Goal: Information Seeking & Learning: Learn about a topic

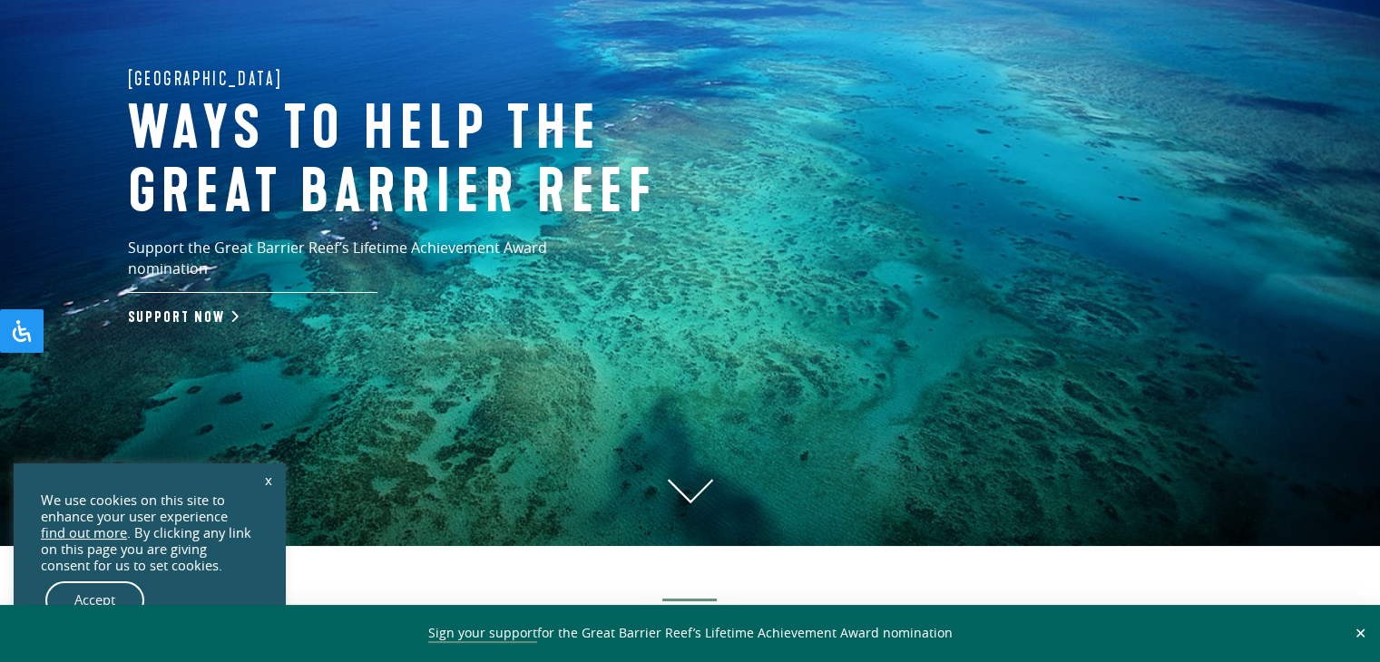
scroll to position [181, 0]
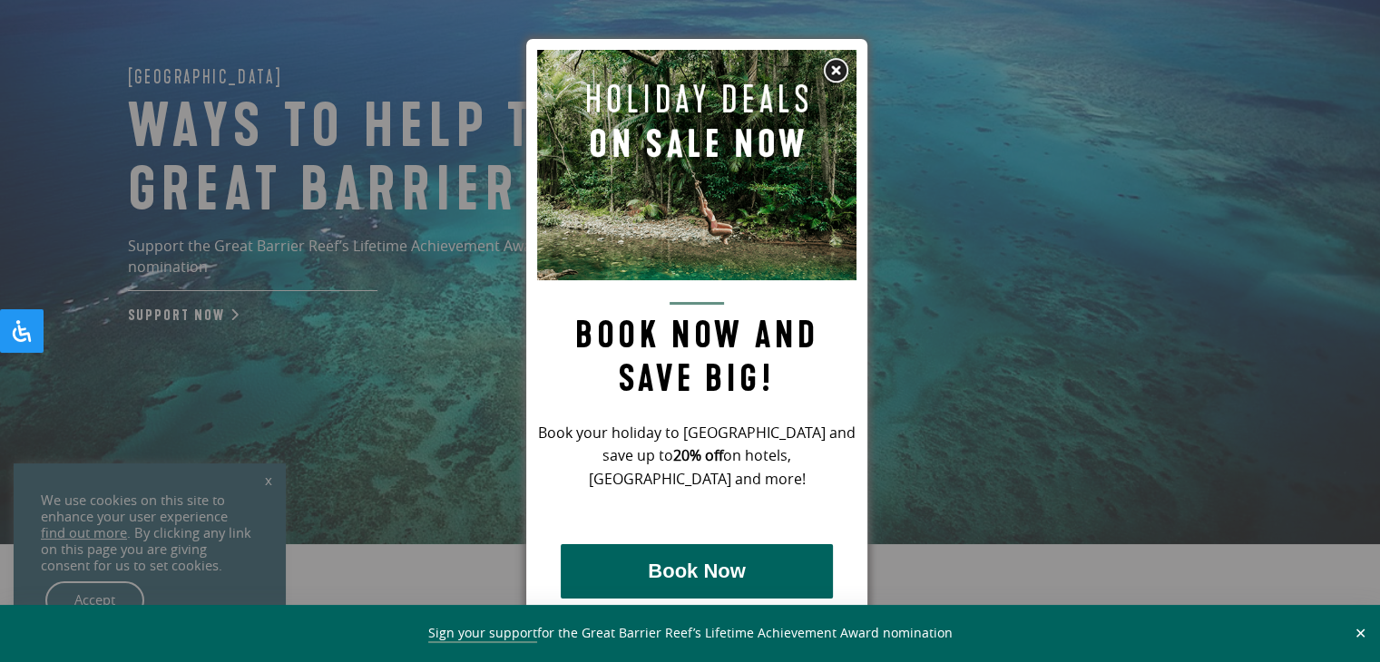
click at [267, 482] on div at bounding box center [690, 331] width 1380 height 662
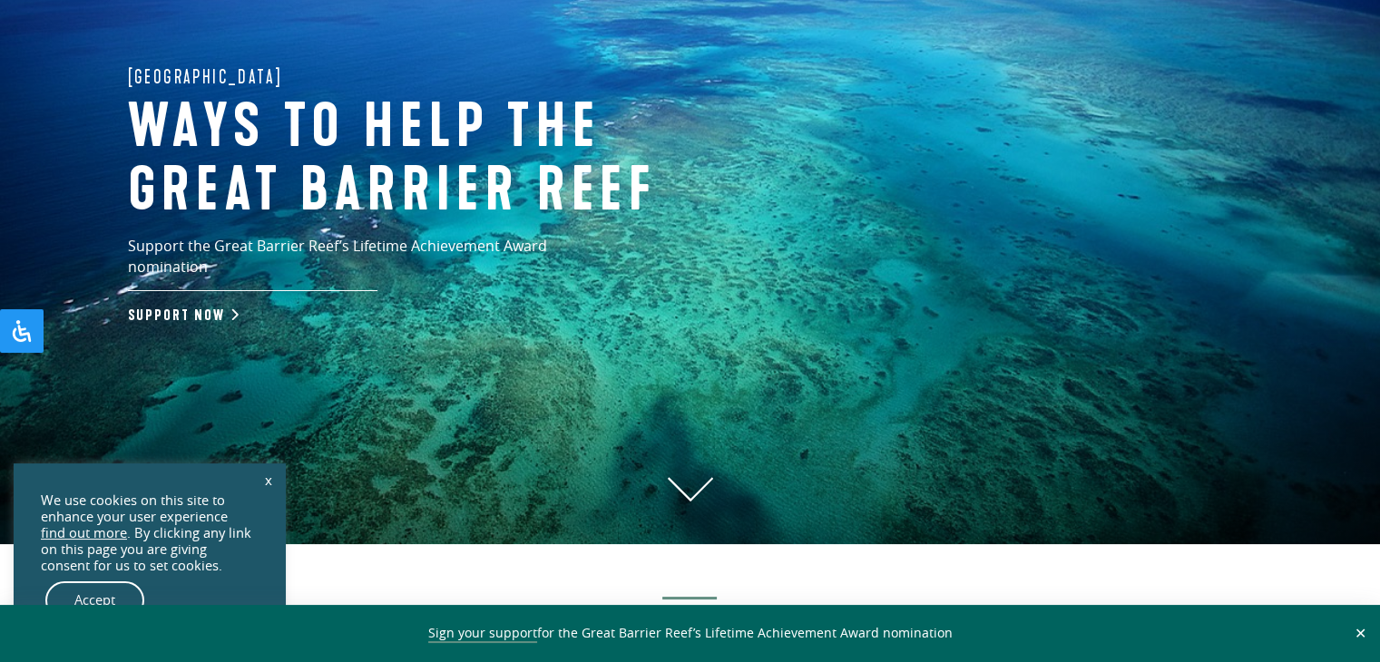
click at [267, 482] on link "x" at bounding box center [268, 480] width 25 height 40
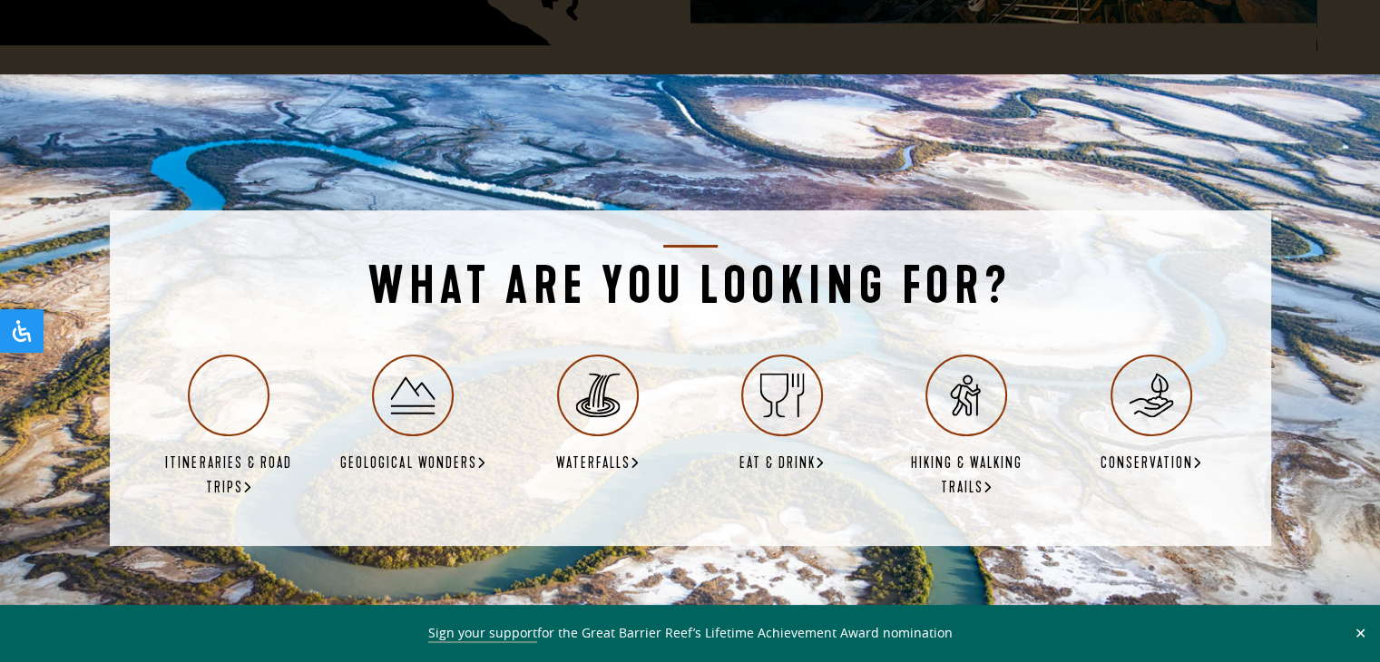
scroll to position [3084, 0]
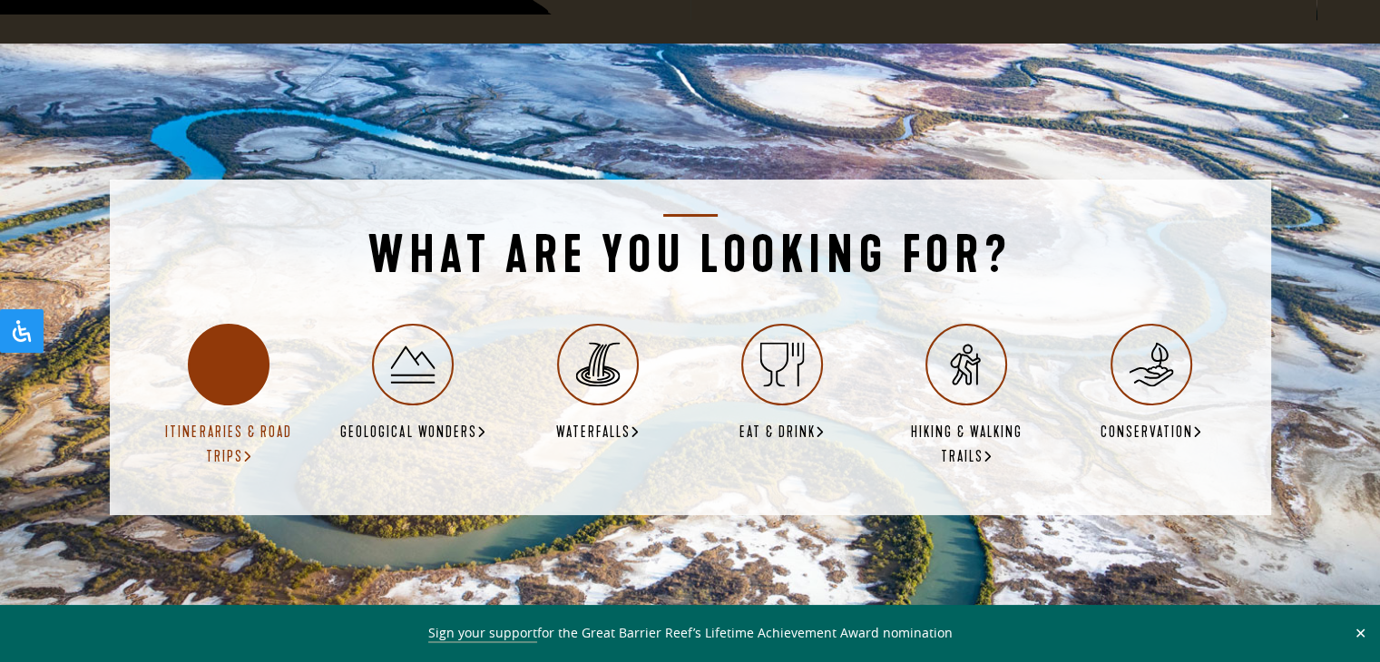
click at [223, 343] on icon at bounding box center [229, 365] width 44 height 44
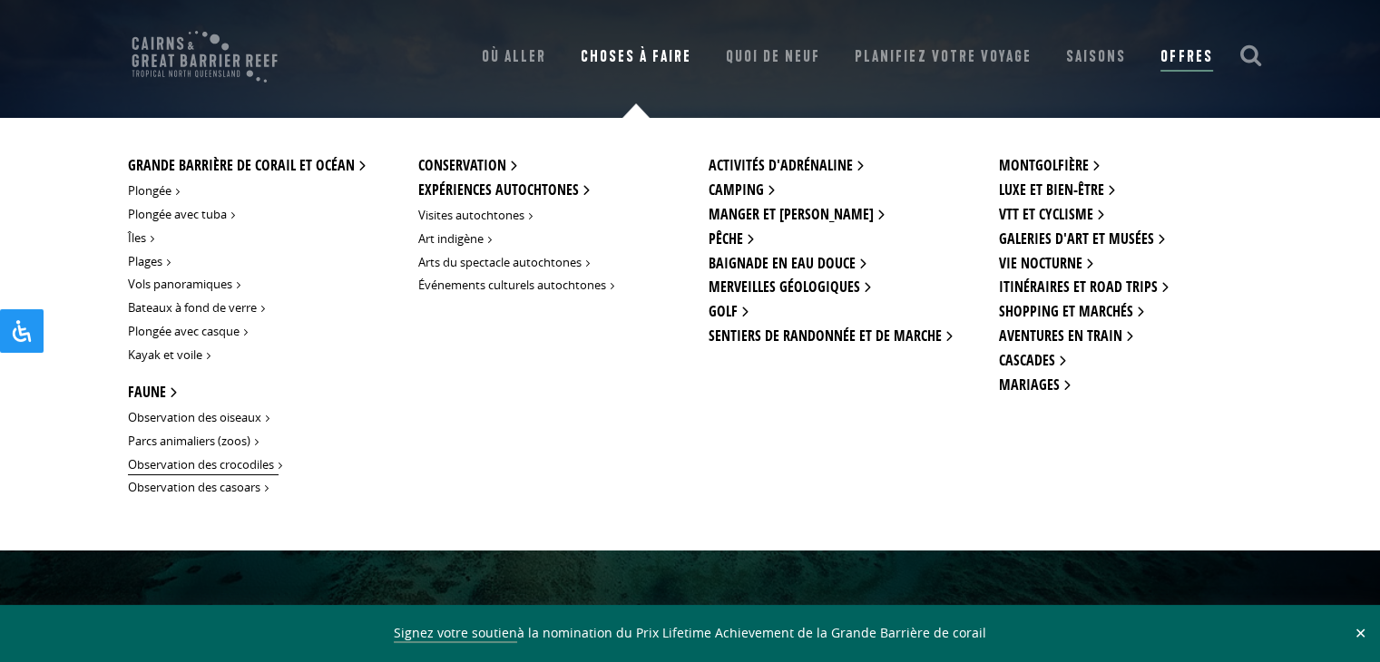
click at [247, 465] on font "Observation des crocodiles" at bounding box center [201, 464] width 146 height 16
